Goal: Task Accomplishment & Management: Use online tool/utility

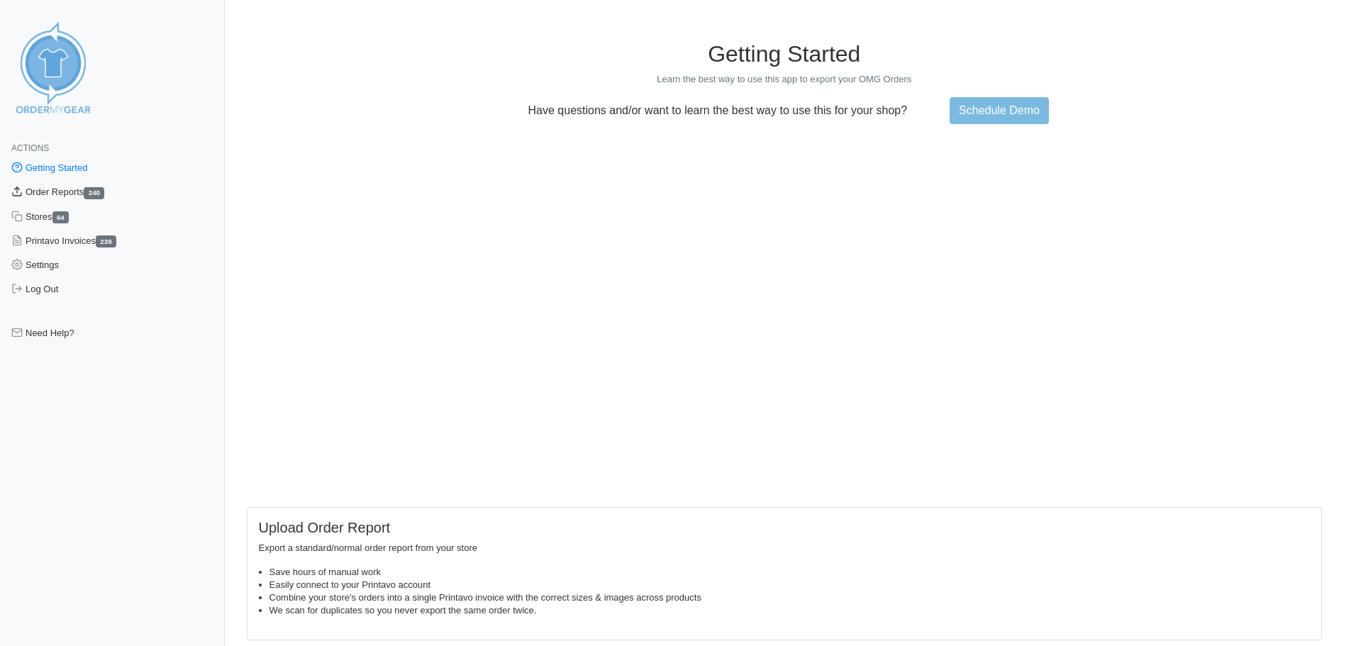
click at [50, 192] on link "Order Reports 240" at bounding box center [112, 192] width 225 height 24
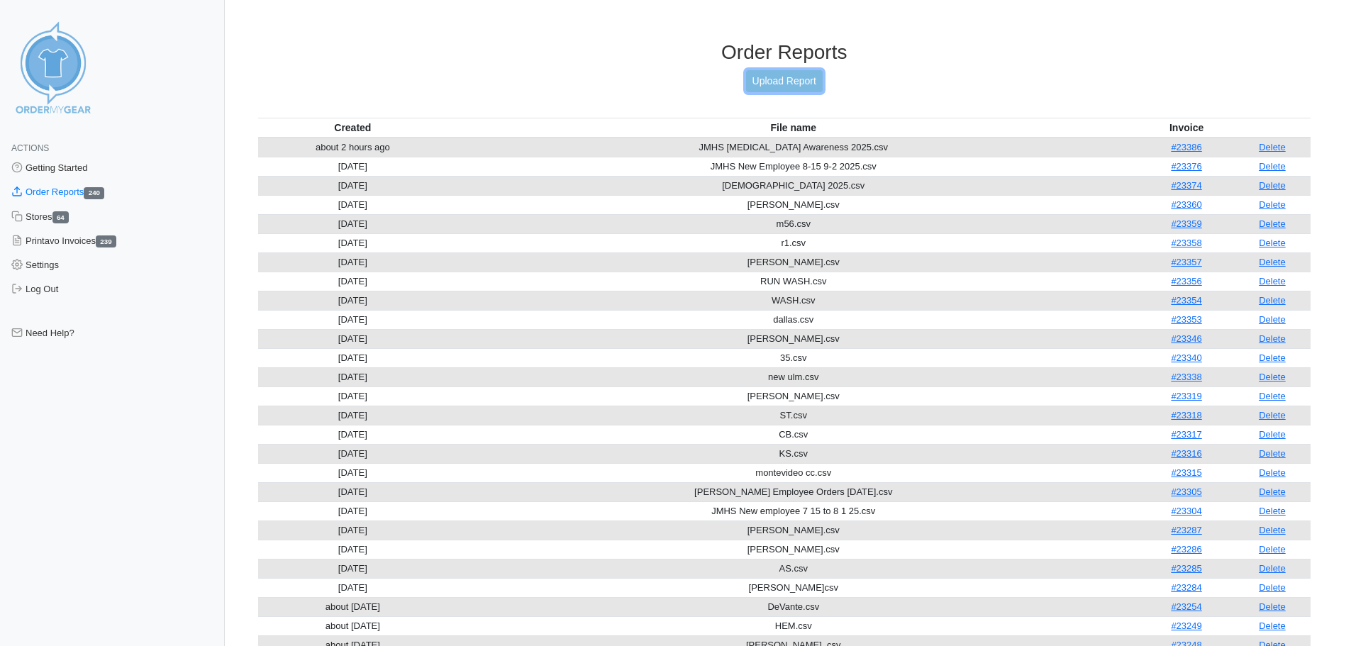
click at [748, 87] on link "Upload Report" at bounding box center [784, 81] width 77 height 22
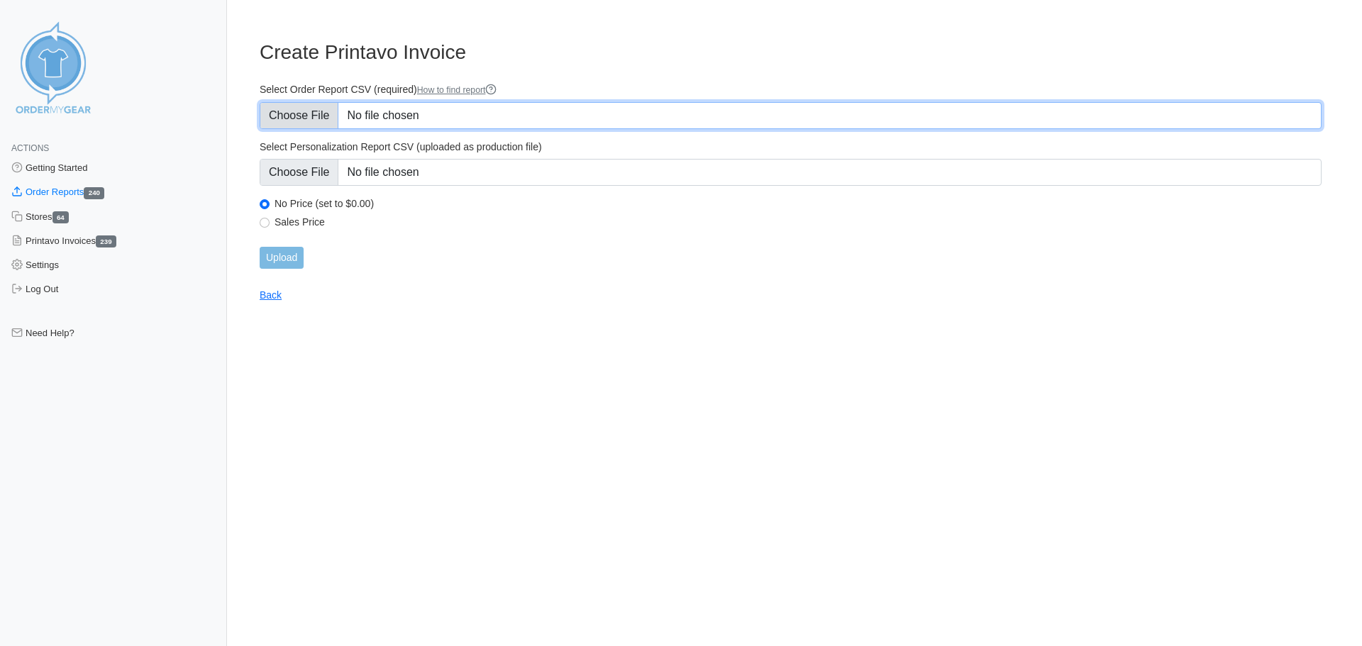
click at [311, 119] on input "Select Order Report CSV (required) How to find report" at bounding box center [791, 115] width 1062 height 27
type input "C:\fakepath\LQP County OMG Order 2025.csv"
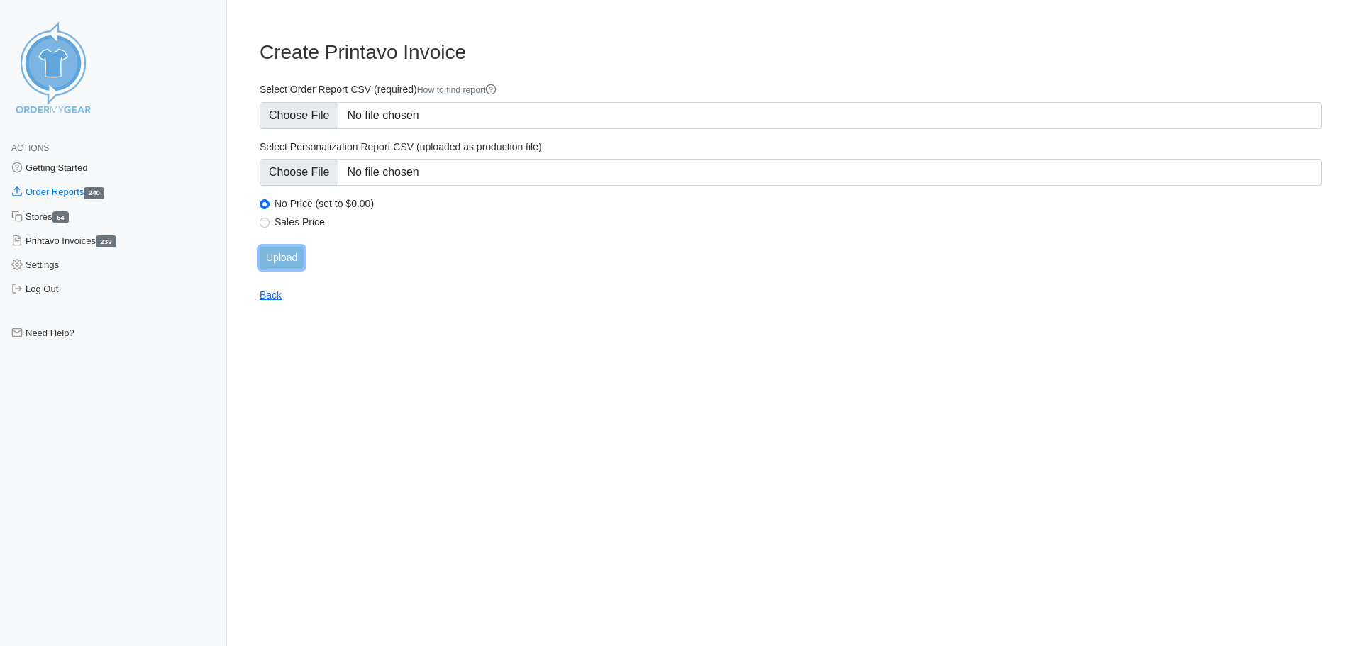
click at [272, 260] on input "Upload" at bounding box center [282, 258] width 44 height 22
